Goal: Find specific page/section: Find specific page/section

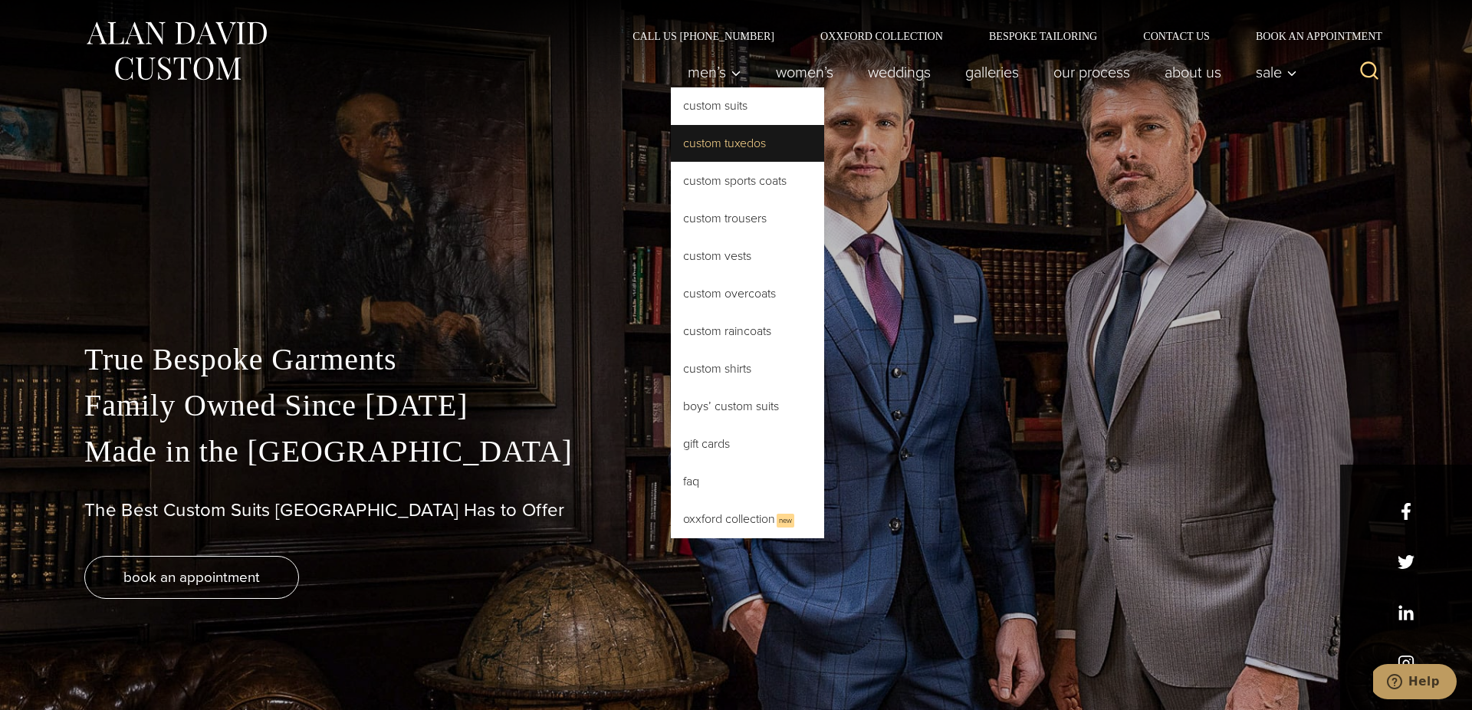
click at [716, 144] on link "Custom Tuxedos" at bounding box center [747, 143] width 153 height 37
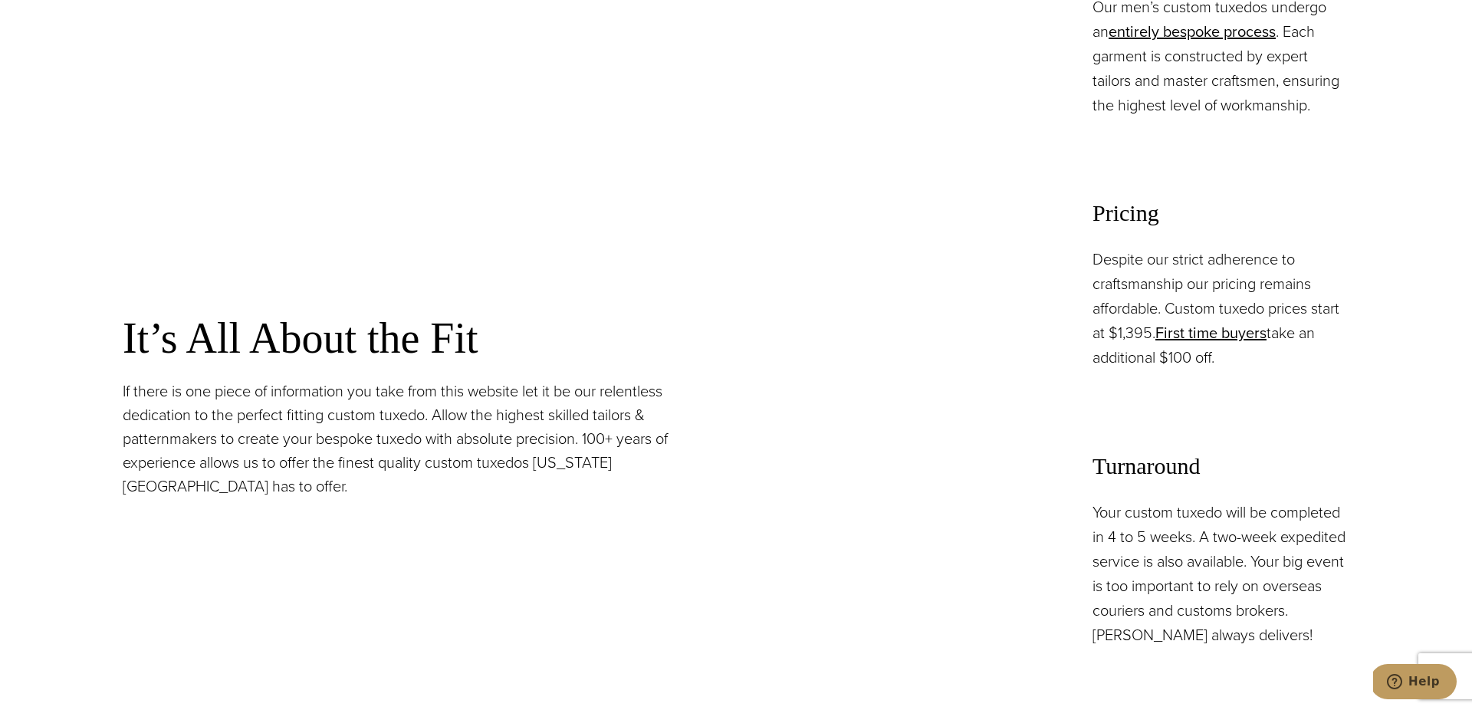
scroll to position [1332, 0]
